Goal: Use online tool/utility: Utilize a website feature to perform a specific function

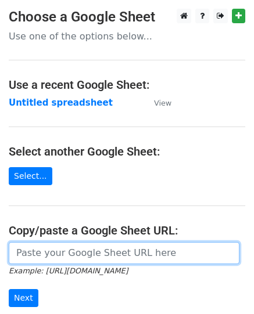
click at [142, 247] on input "url" at bounding box center [124, 253] width 231 height 22
paste input "https://docs.google.com/spreadsheets/d/1HK0-VYmOORuP4yqGNFjUXHeZ0z3uZtnhsFaEJaC…"
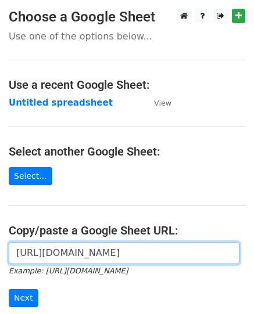
scroll to position [0, 261]
type input "https://docs.google.com/spreadsheets/d/1HK0-VYmOORuP4yqGNFjUXHeZ0z3uZtnhsFaEJaC…"
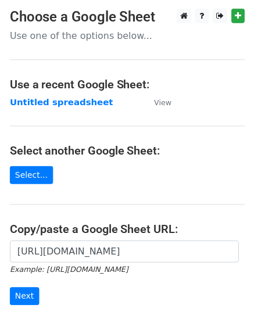
scroll to position [0, 0]
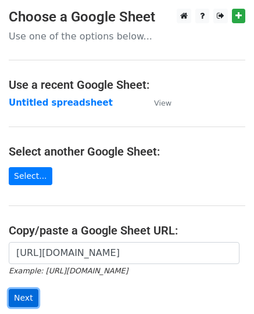
click at [18, 289] on input "Next" at bounding box center [24, 298] width 30 height 18
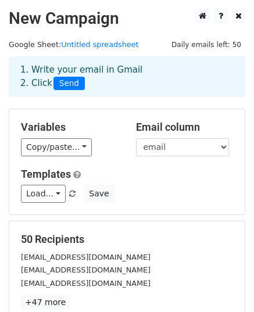
scroll to position [183, 0]
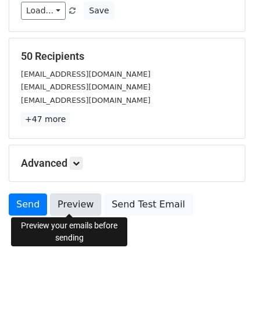
click at [68, 197] on link "Preview" at bounding box center [75, 204] width 51 height 22
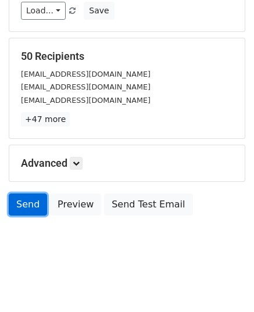
click at [29, 200] on link "Send" at bounding box center [28, 204] width 38 height 22
